Goal: Book appointment/travel/reservation

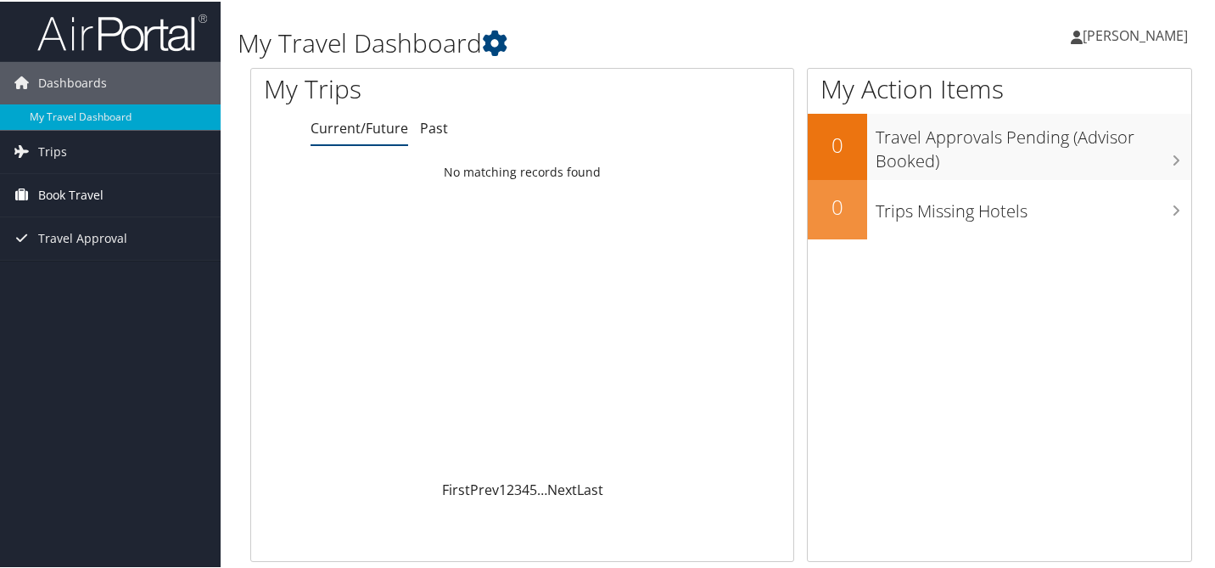
click at [87, 204] on span "Book Travel" at bounding box center [70, 193] width 65 height 42
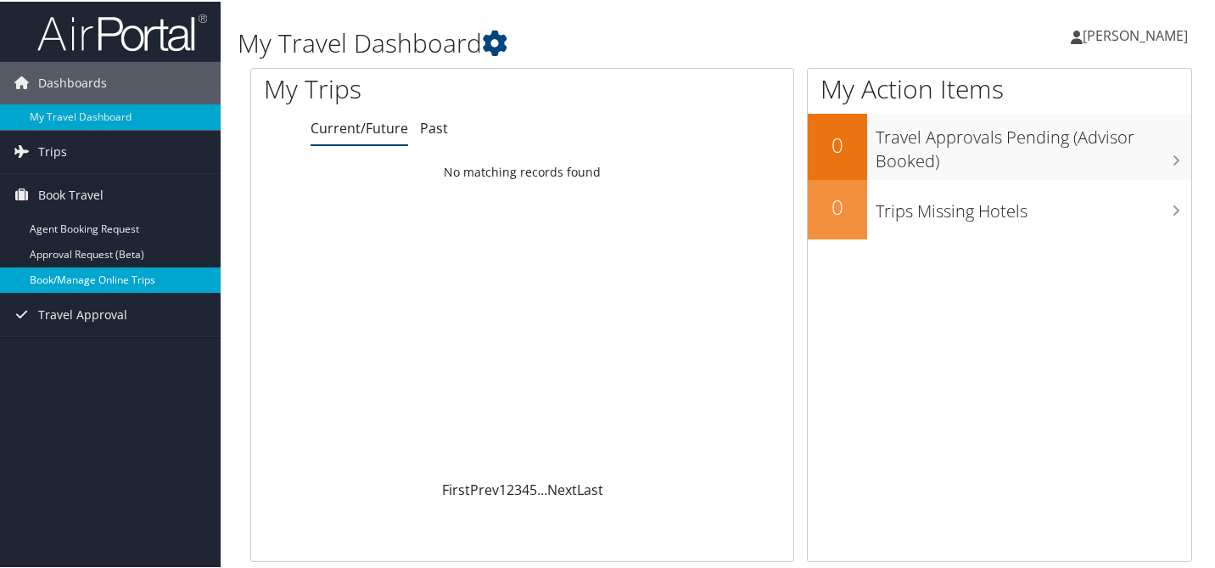
click at [126, 282] on link "Book/Manage Online Trips" at bounding box center [110, 278] width 221 height 25
